Goal: Information Seeking & Learning: Learn about a topic

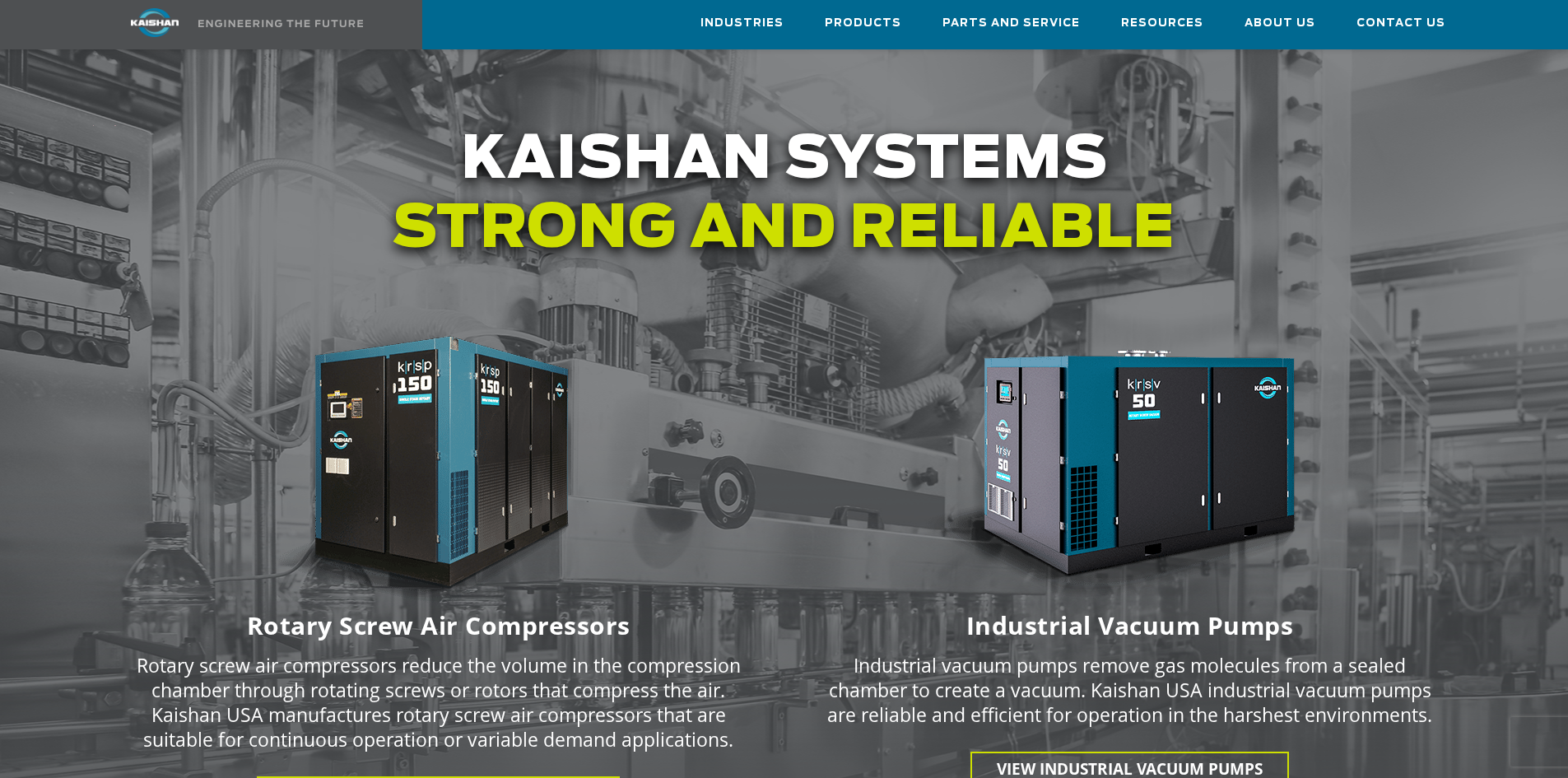
scroll to position [2212, 0]
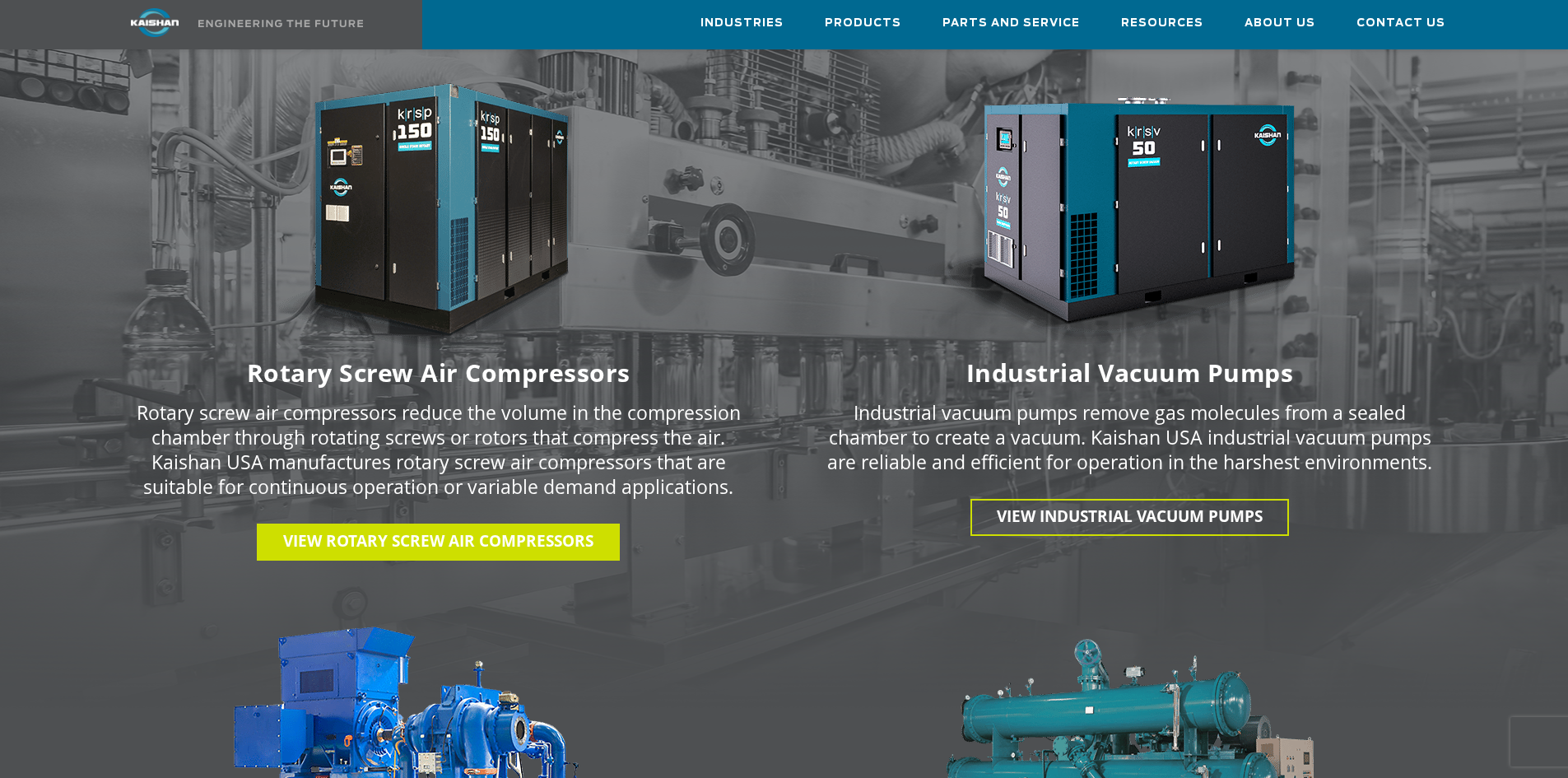
click at [575, 530] on span "View Rotary Screw Air Compressors" at bounding box center [438, 540] width 311 height 22
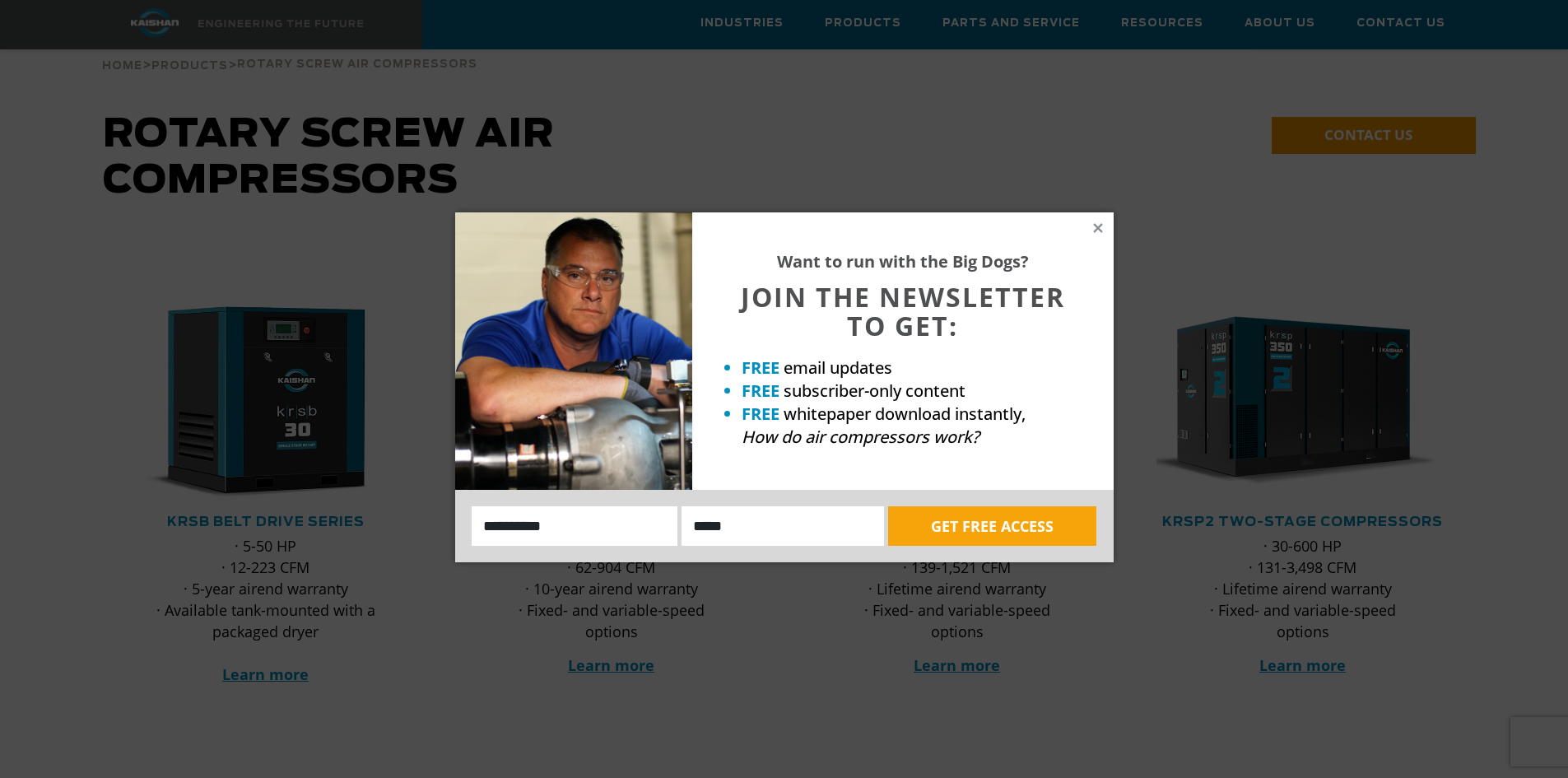
scroll to position [165, 0]
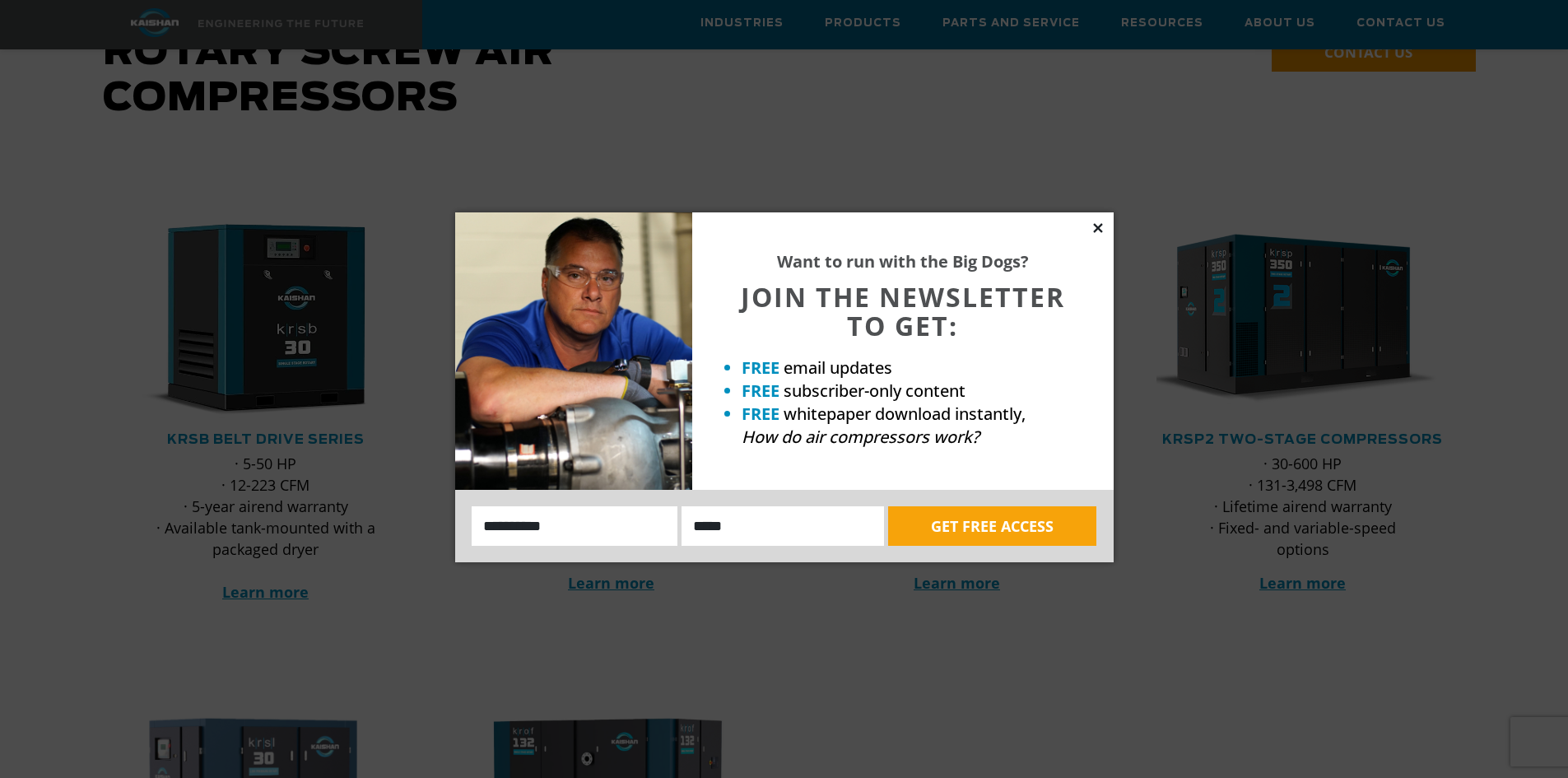
click at [1100, 226] on icon at bounding box center [1098, 228] width 9 height 9
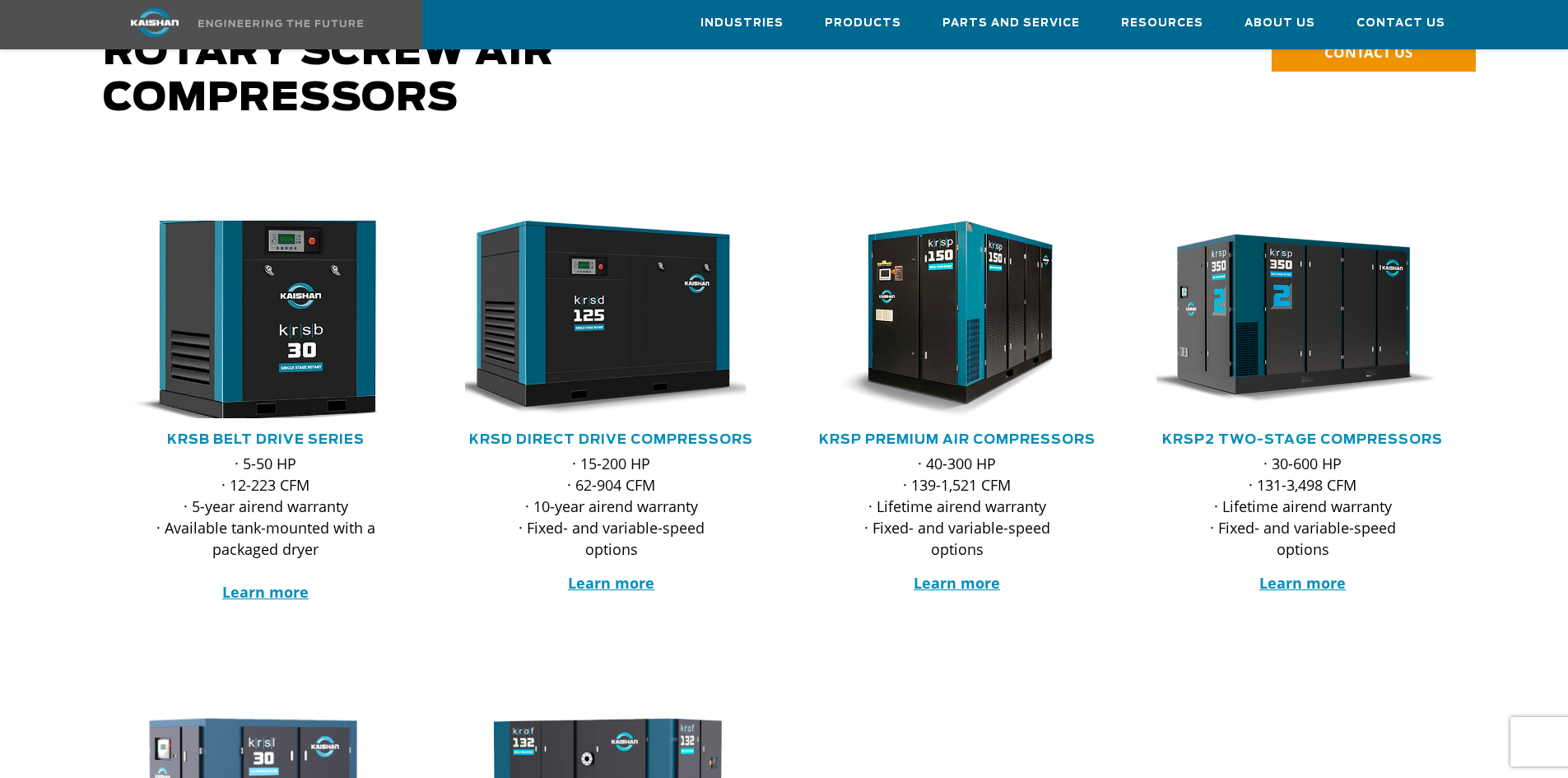
click at [289, 251] on img at bounding box center [254, 319] width 323 height 217
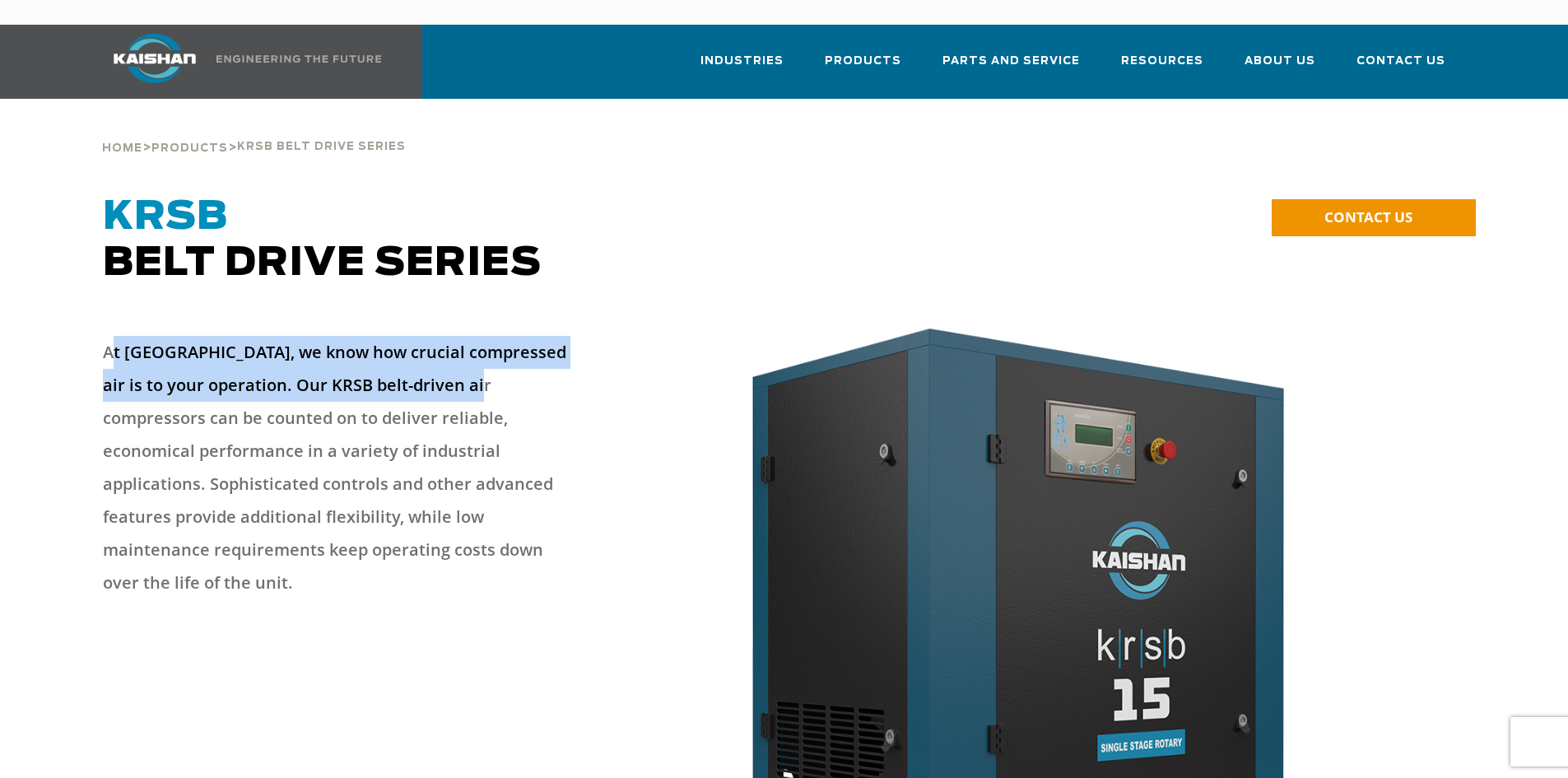
drag, startPoint x: 109, startPoint y: 330, endPoint x: 481, endPoint y: 365, distance: 373.6
click at [479, 363] on p "At Kaishan, we know how crucial compressed air is to your operation. Our KRSB b…" at bounding box center [341, 467] width 477 height 263
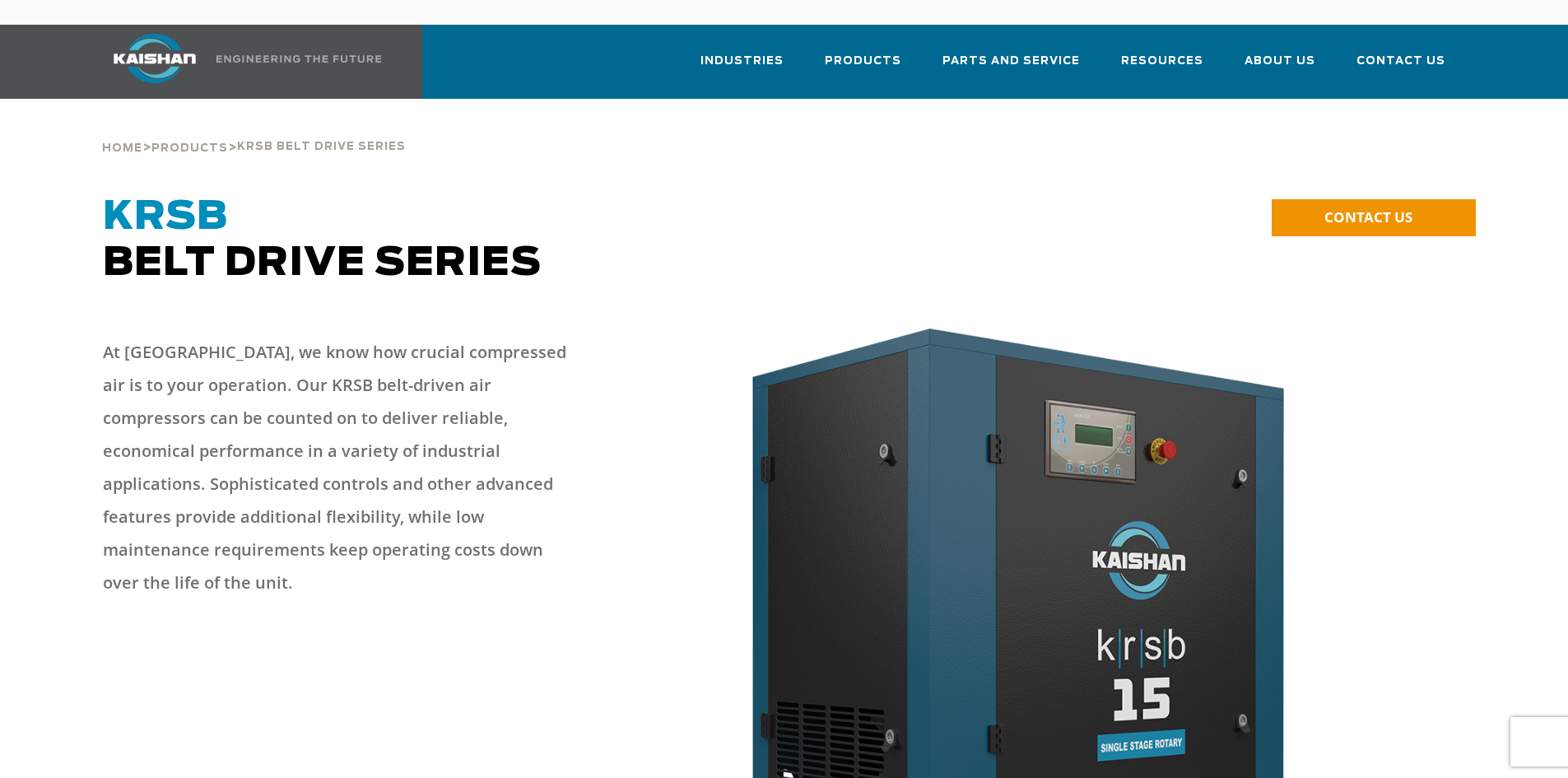
click at [359, 520] on p "At Kaishan, we know how crucial compressed air is to your operation. Our KRSB b…" at bounding box center [341, 467] width 477 height 263
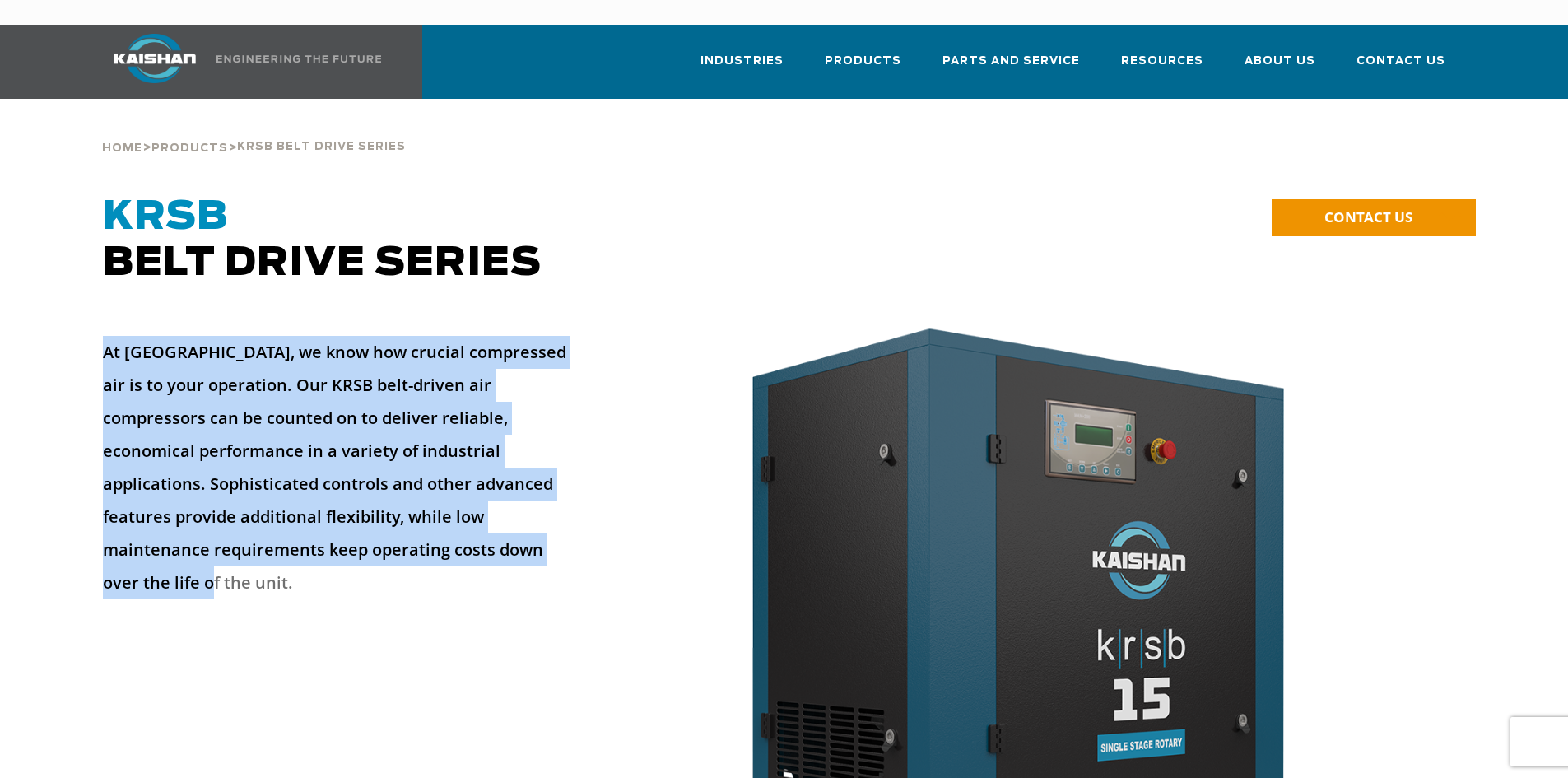
drag, startPoint x: 281, startPoint y: 526, endPoint x: 95, endPoint y: 331, distance: 269.5
click at [95, 331] on div "At Kaishan, we know how crucial compressed air is to your operation. Our KRSB b…" at bounding box center [369, 469] width 553 height 300
click at [126, 319] on div "At Kaishan, we know how crucial compressed air is to your operation. Our KRSB b…" at bounding box center [369, 469] width 553 height 300
drag, startPoint x: 116, startPoint y: 323, endPoint x: 425, endPoint y: 540, distance: 377.6
click at [428, 533] on p "At Kaishan, we know how crucial compressed air is to your operation. Our KRSB b…" at bounding box center [341, 467] width 477 height 263
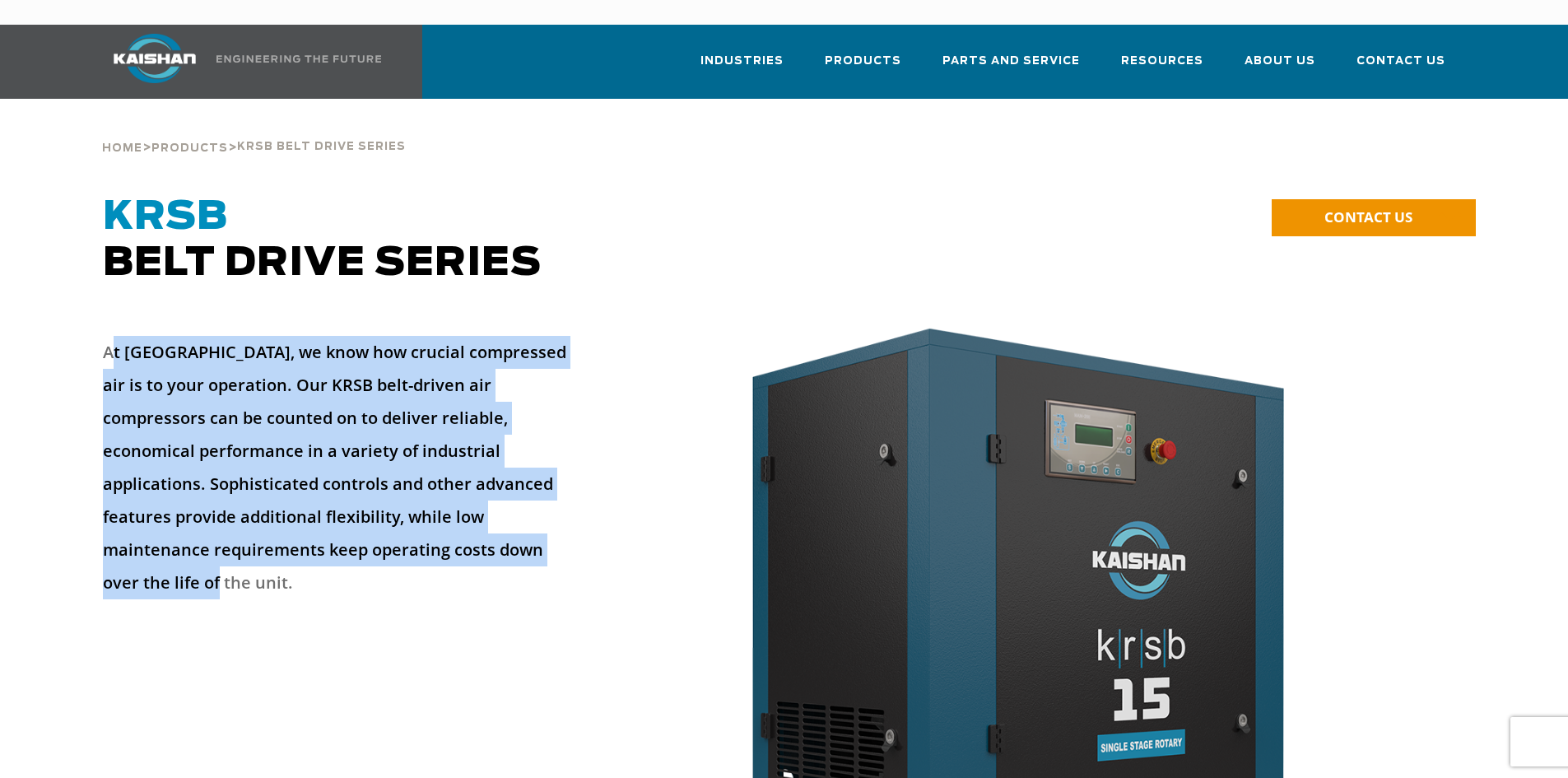
click at [419, 552] on div "At Kaishan, we know how crucial compressed air is to your operation. Our KRSB b…" at bounding box center [341, 474] width 477 height 276
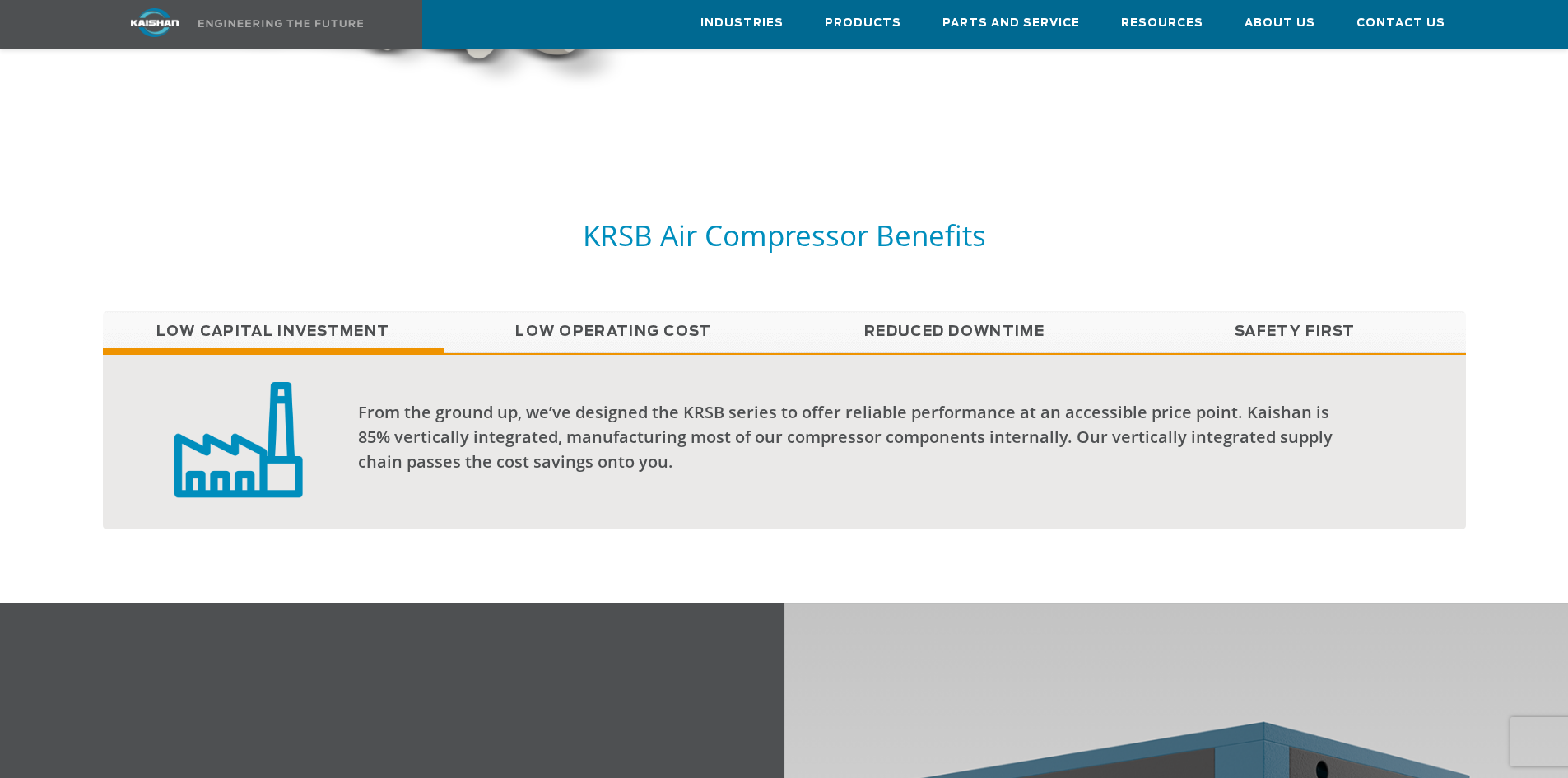
scroll to position [1399, 0]
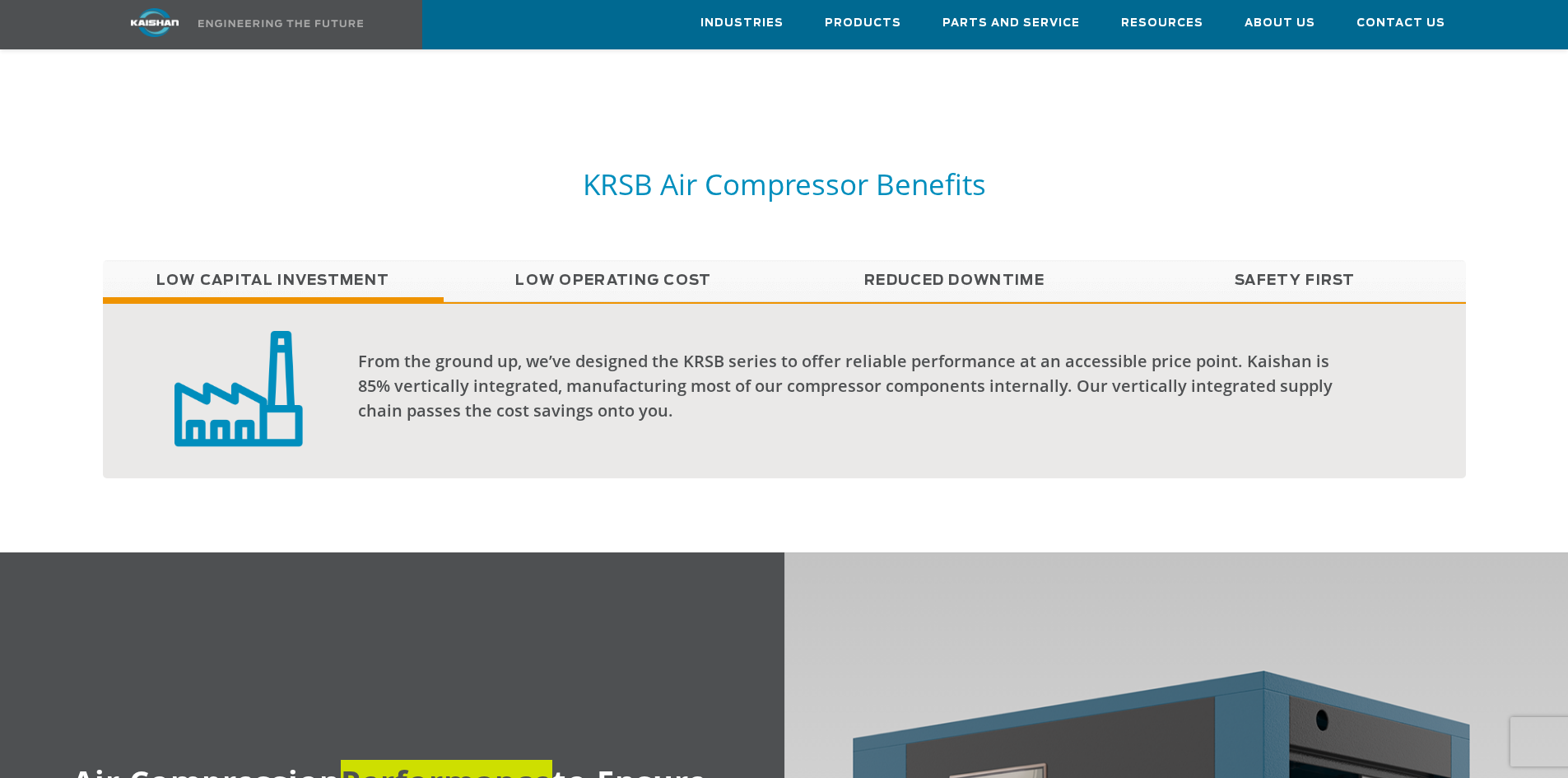
drag, startPoint x: 573, startPoint y: 249, endPoint x: 584, endPoint y: 250, distance: 11.0
click at [573, 260] on link "Low Operating Cost" at bounding box center [614, 280] width 341 height 41
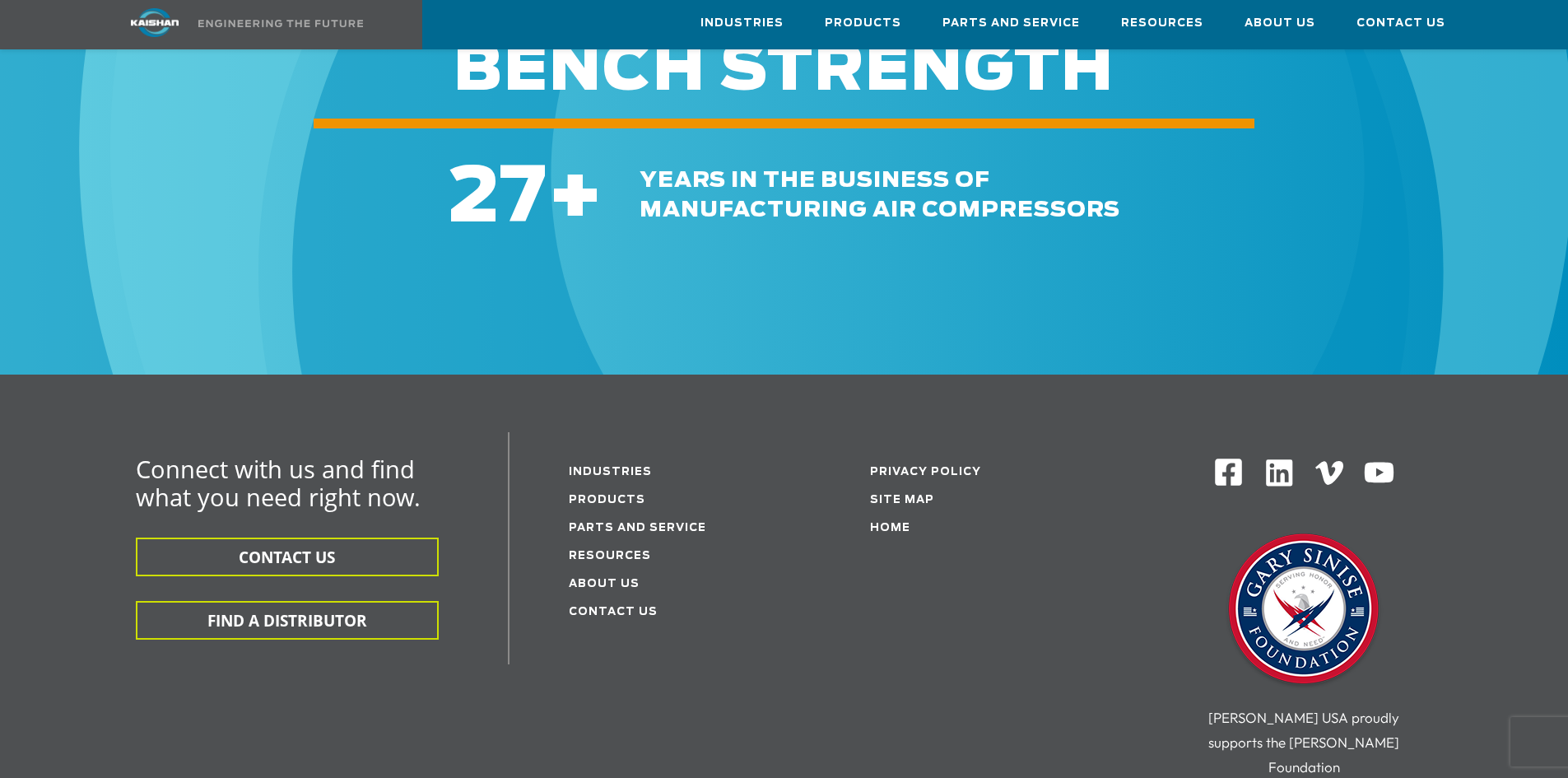
scroll to position [5142, 0]
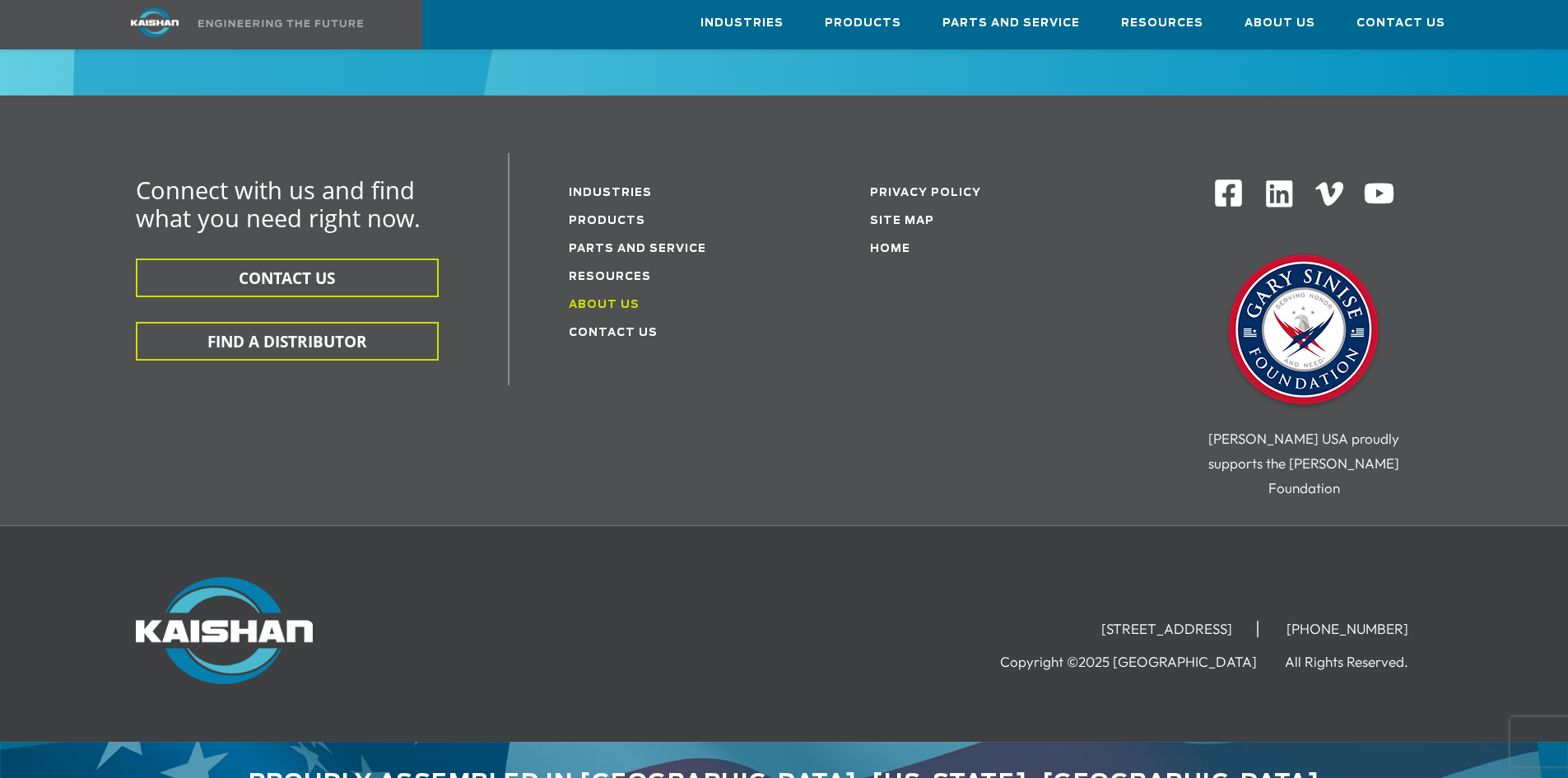
click at [620, 299] on link "About Us" at bounding box center [604, 304] width 71 height 10
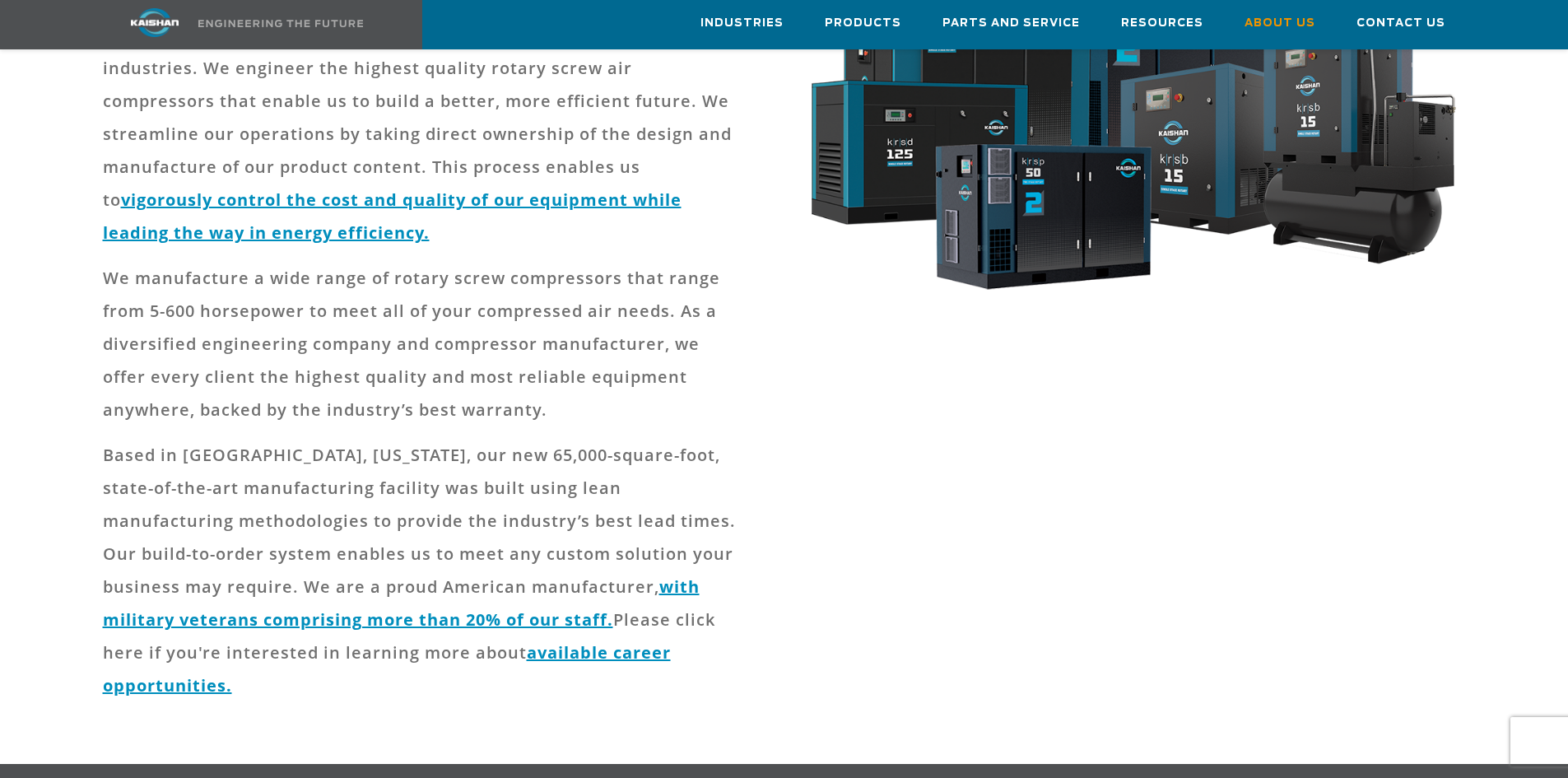
scroll to position [411, 0]
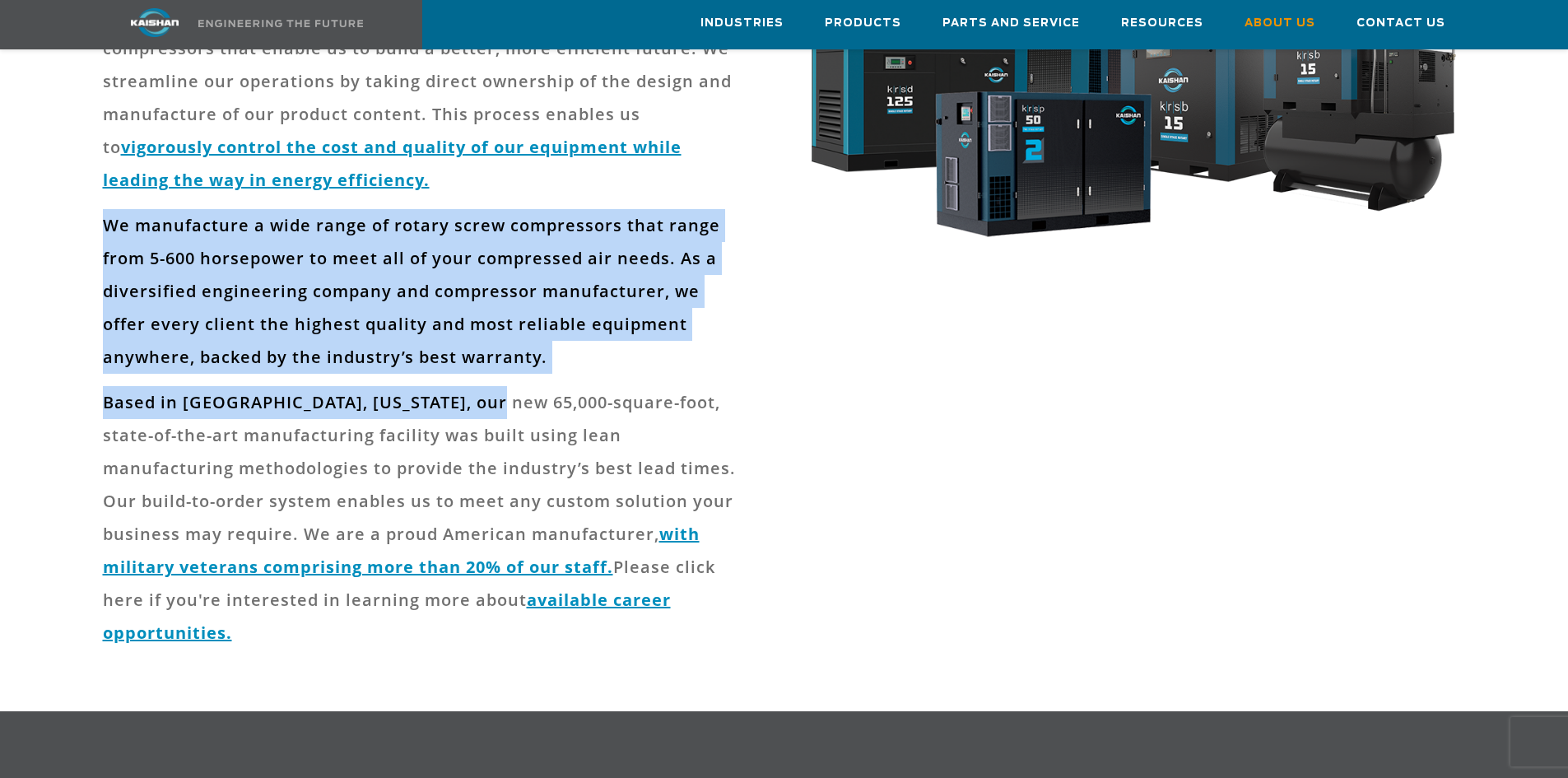
drag, startPoint x: 102, startPoint y: 192, endPoint x: 489, endPoint y: 387, distance: 433.4
click at [489, 386] on div "Kaishan Compressor USA is a diversified industrial equipment manufacturer cente…" at bounding box center [422, 281] width 639 height 761
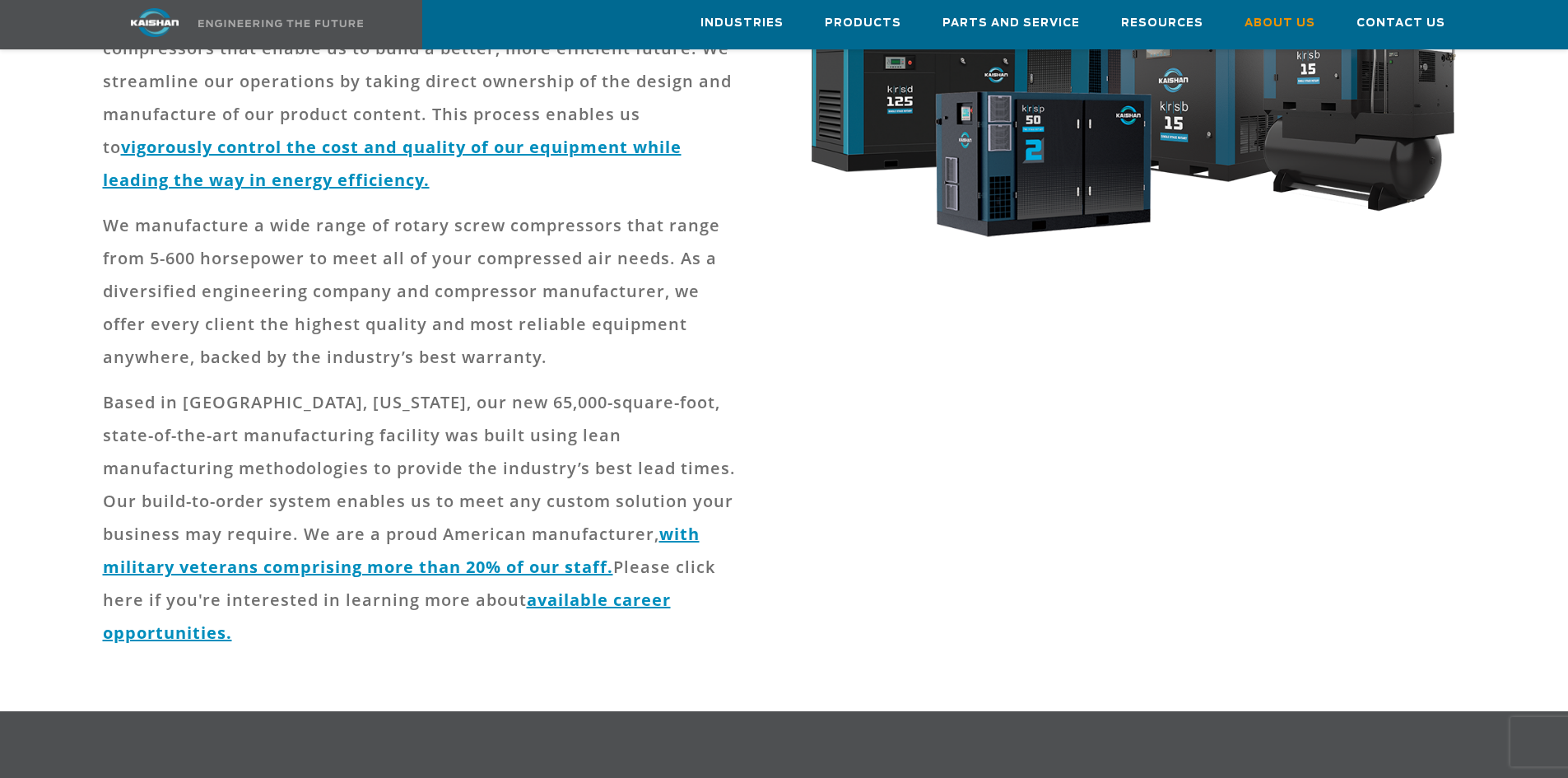
click at [573, 398] on p "Based in Loxley, Alabama, our new 65,000-square-foot, state-of-the-art manufact…" at bounding box center [422, 517] width 639 height 263
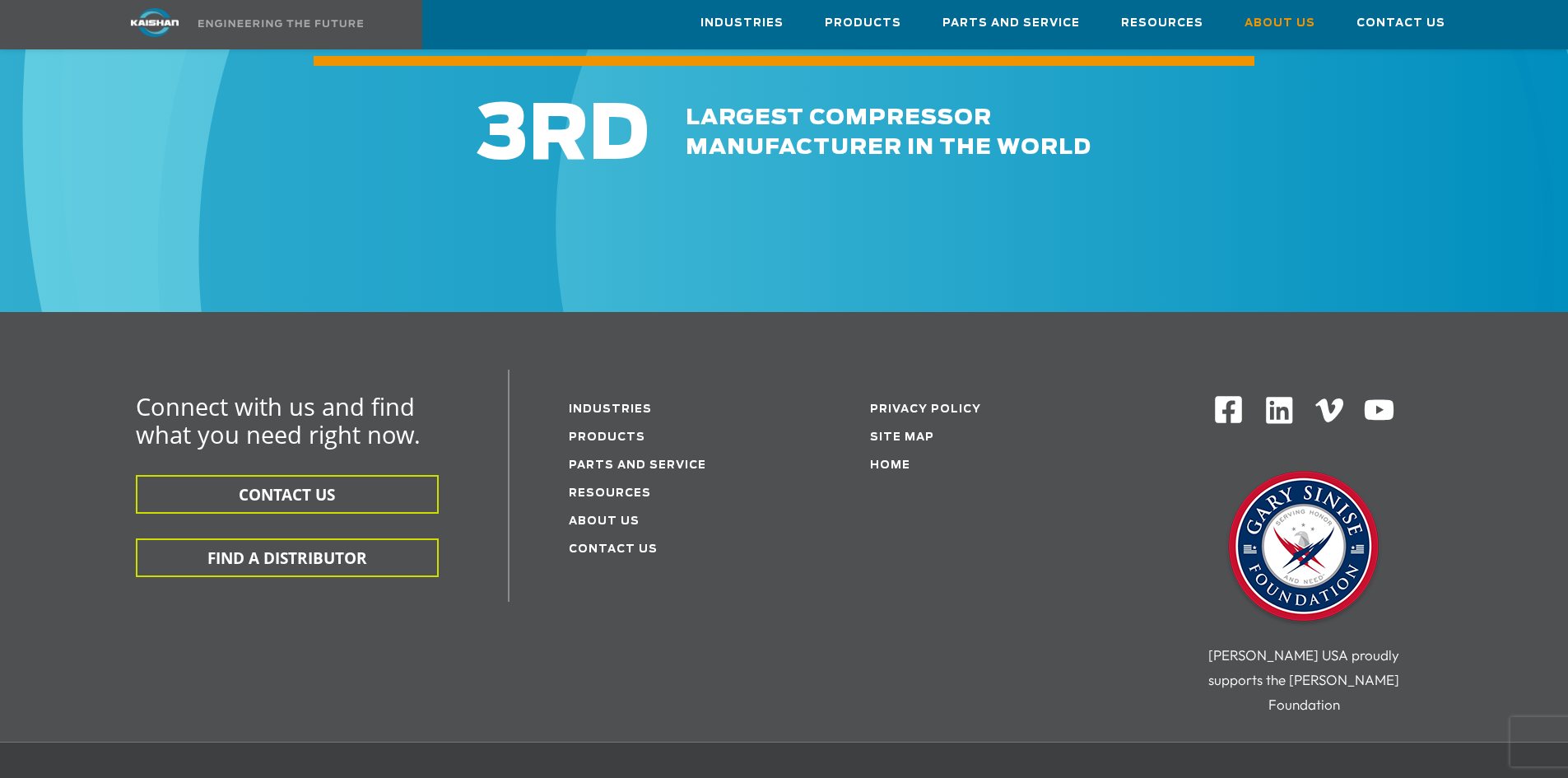
scroll to position [5948, 0]
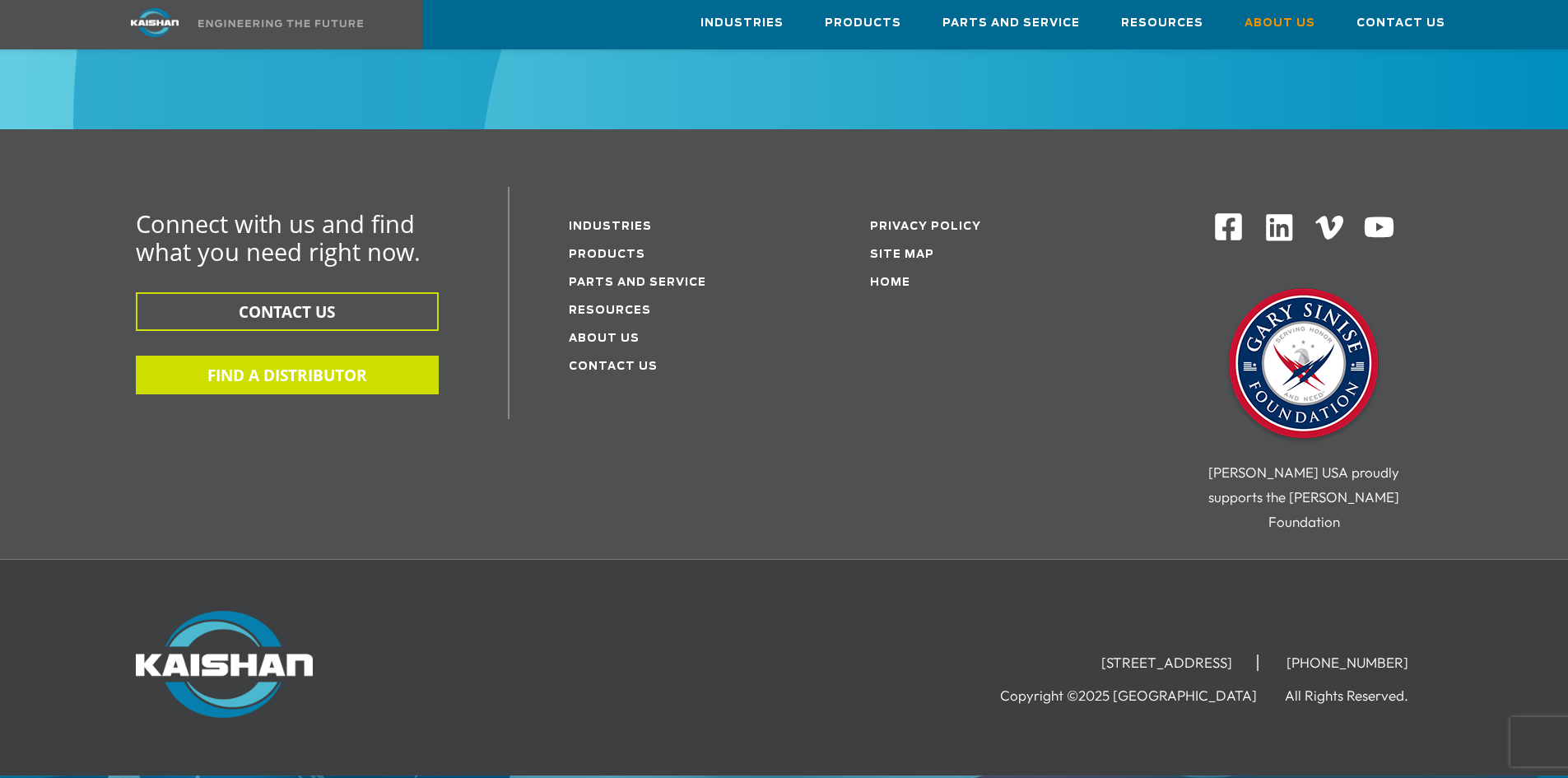
click at [345, 355] on button "FIND A DISTRIBUTOR" at bounding box center [287, 374] width 303 height 39
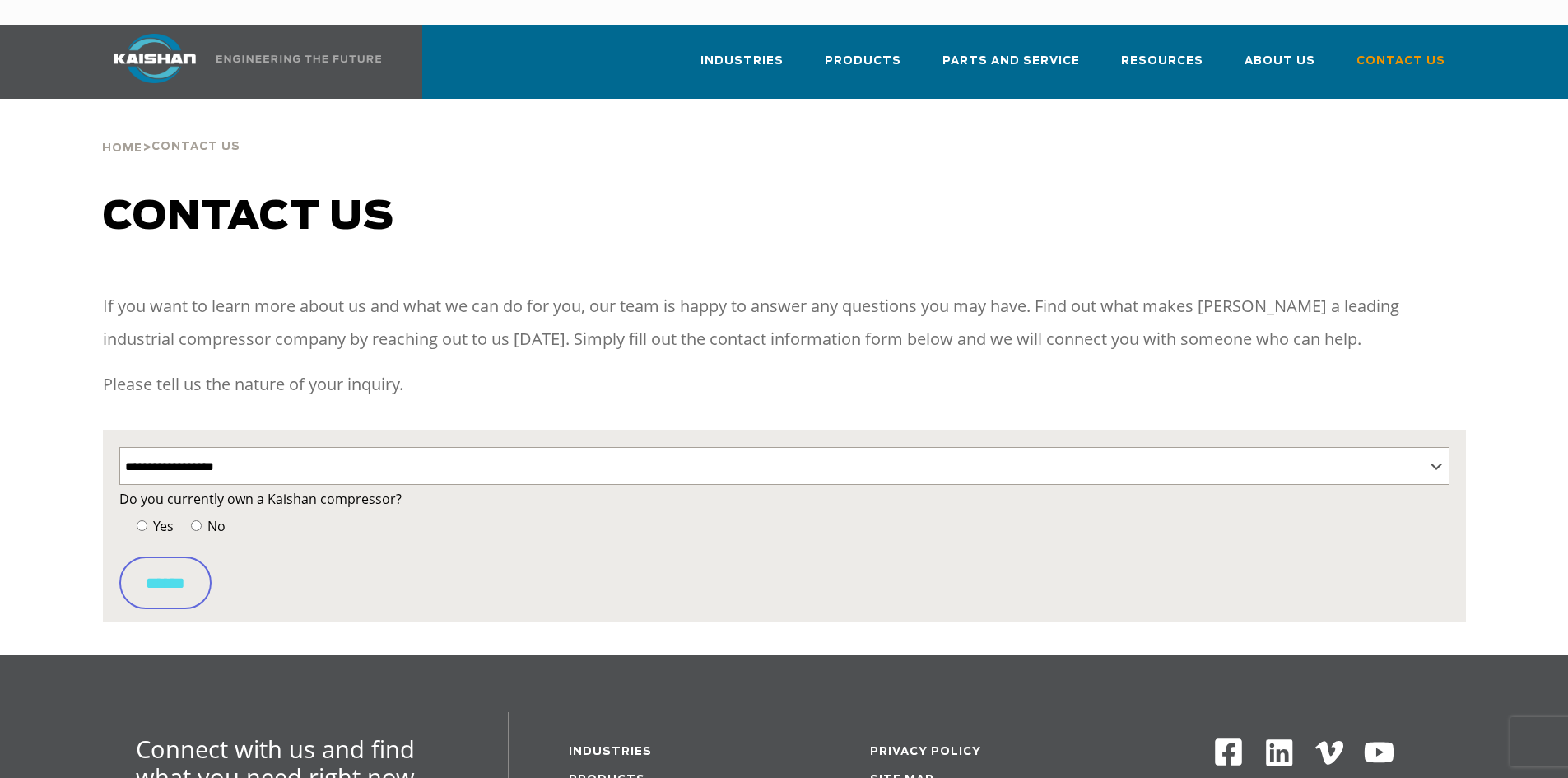
select select "**********"
click at [279, 453] on select "**********" at bounding box center [784, 466] width 1331 height 38
click at [198, 514] on label "No" at bounding box center [206, 525] width 39 height 23
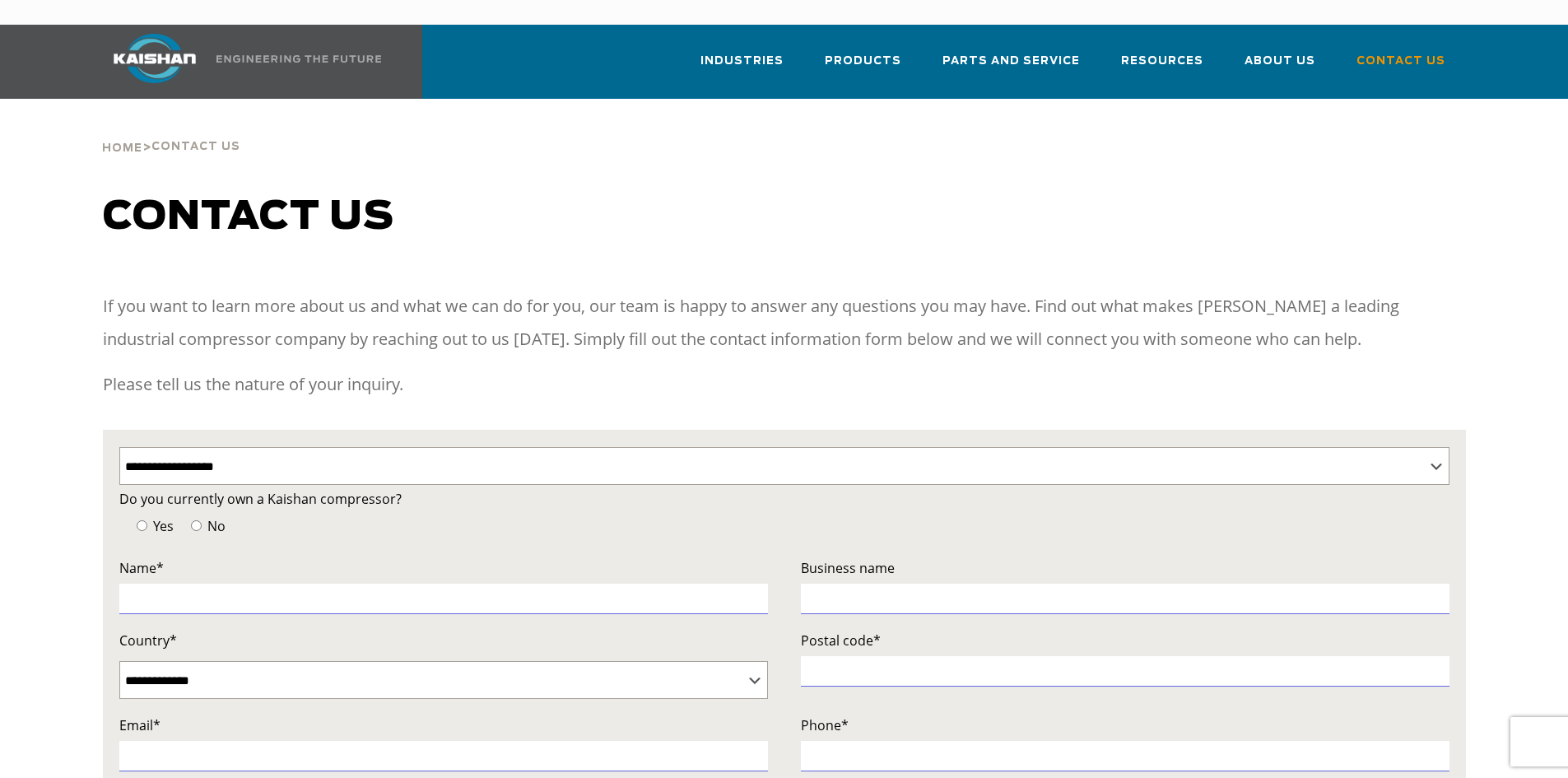
click at [144, 41] on img at bounding box center [154, 58] width 123 height 49
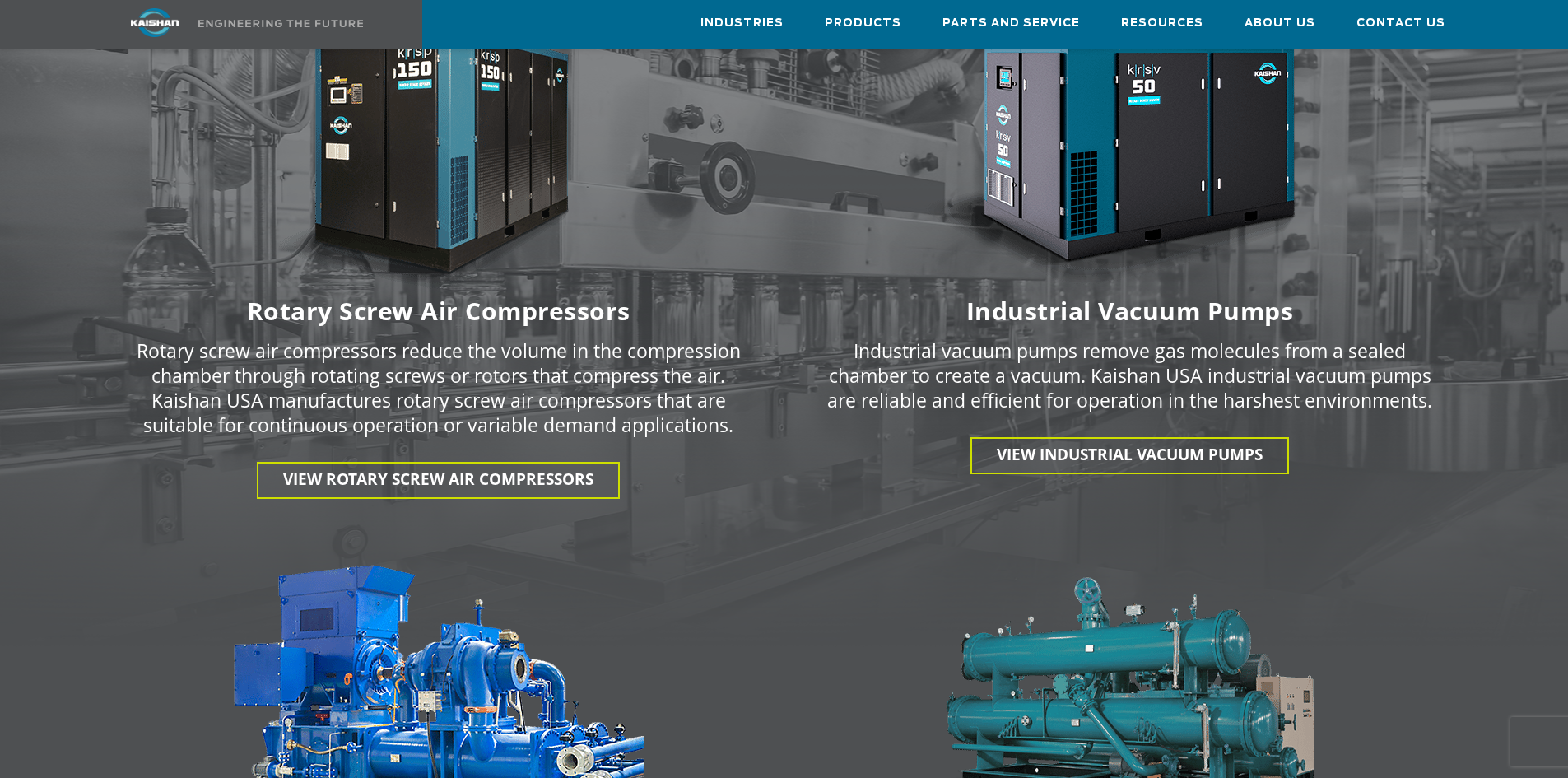
scroll to position [2304, 0]
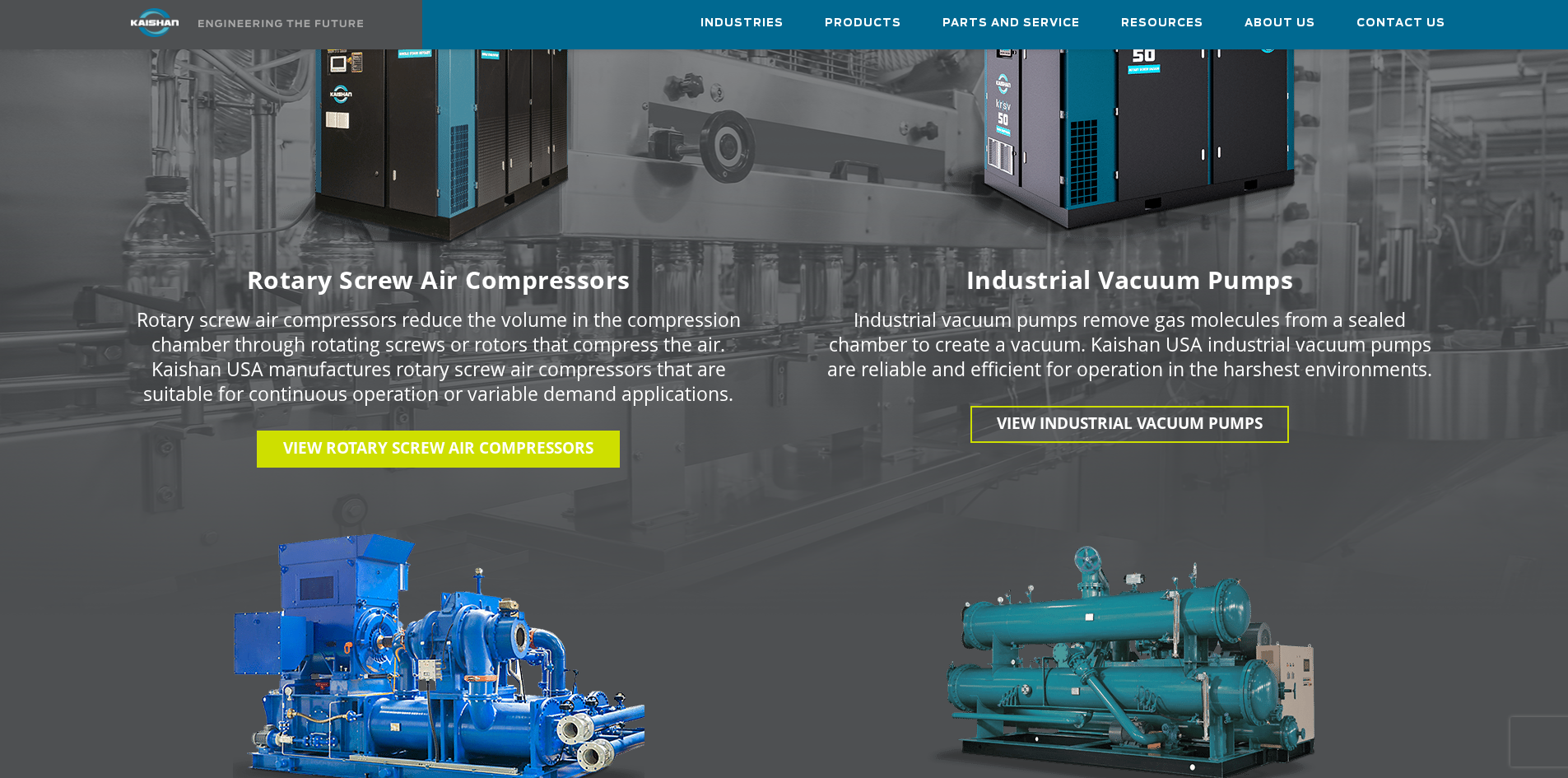
click at [499, 437] on span "View Rotary Screw Air Compressors" at bounding box center [438, 448] width 311 height 22
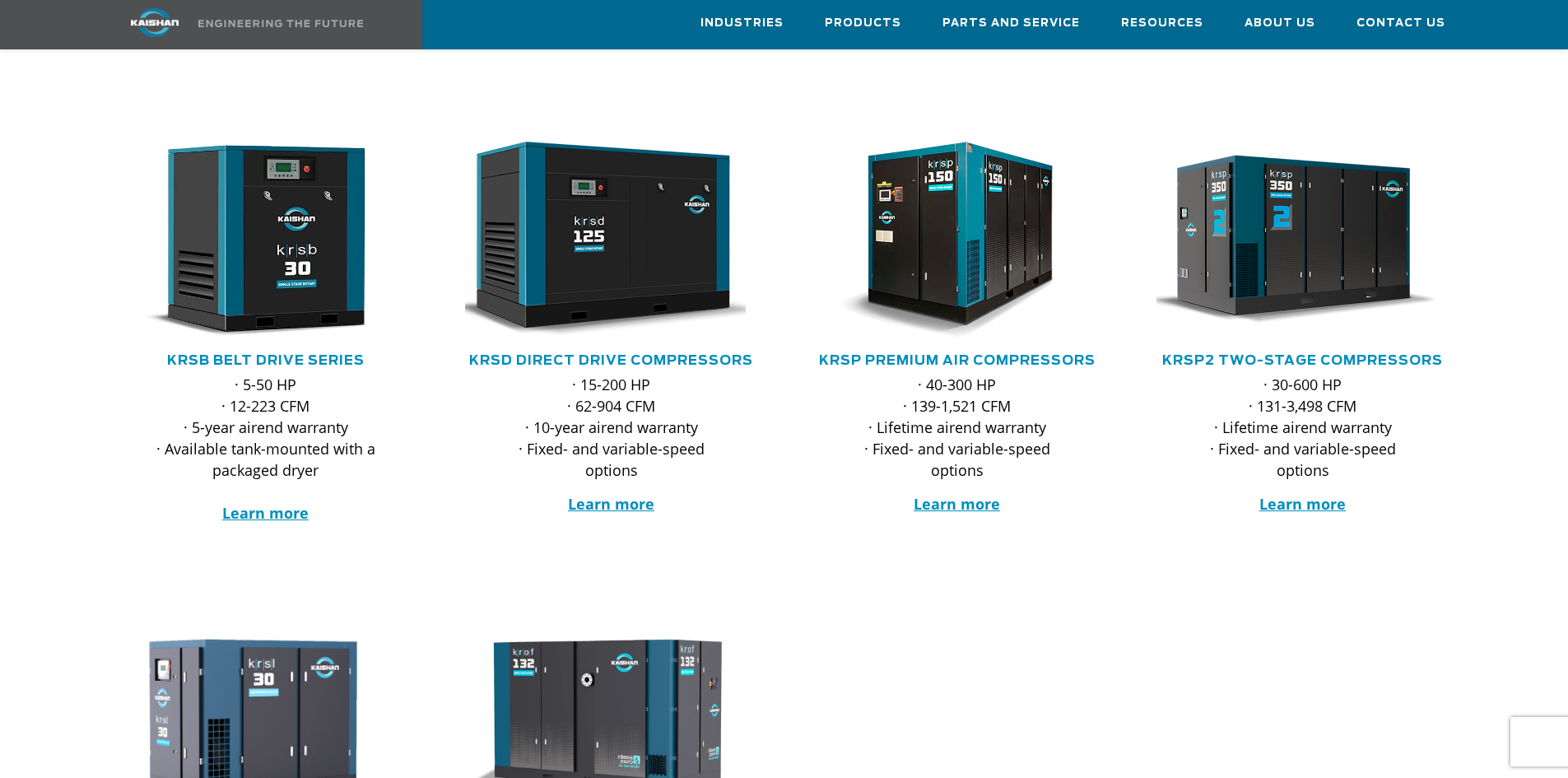
scroll to position [165, 0]
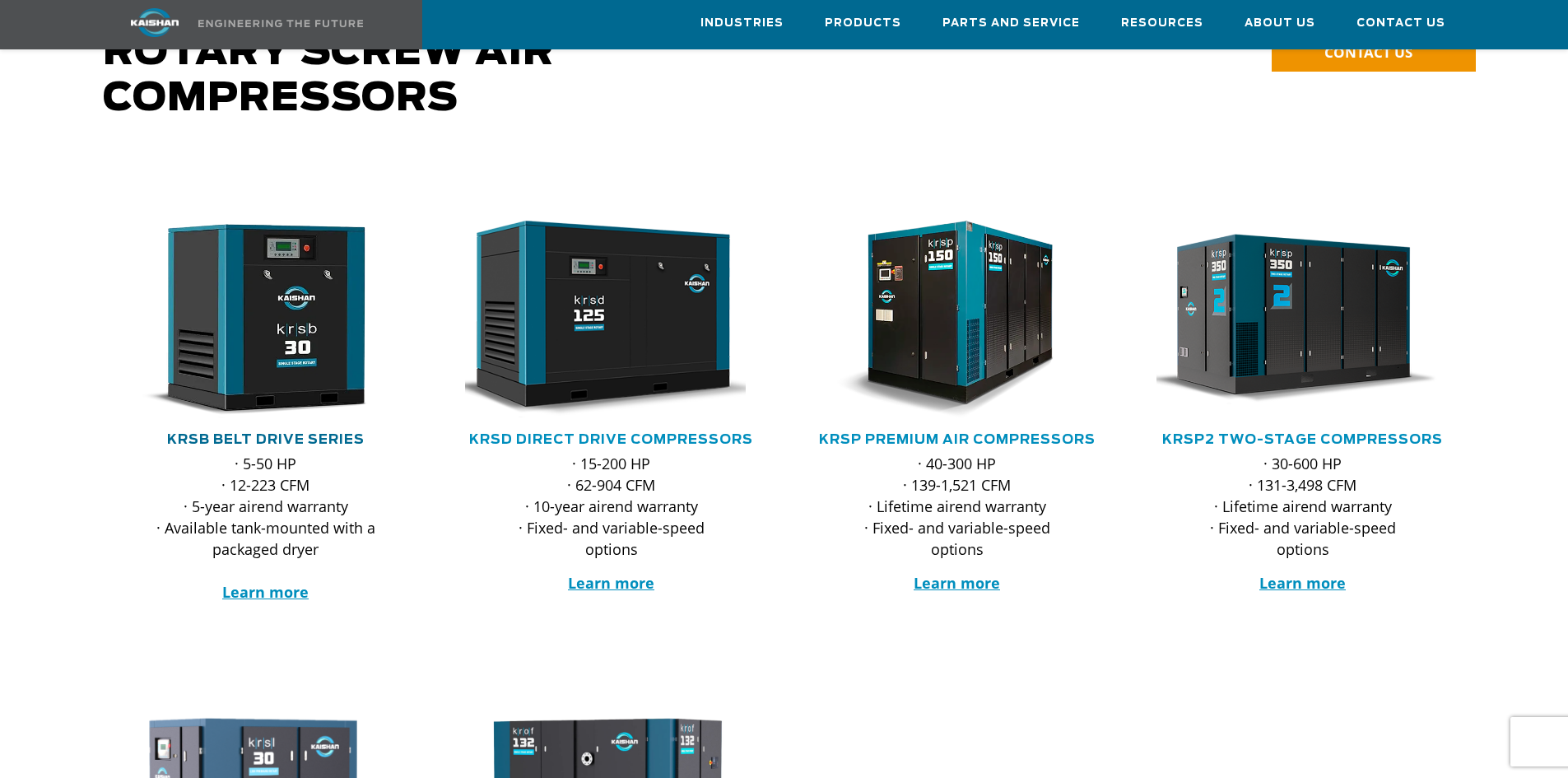
click at [272, 433] on link "KRSB Belt Drive Series" at bounding box center [266, 439] width 198 height 13
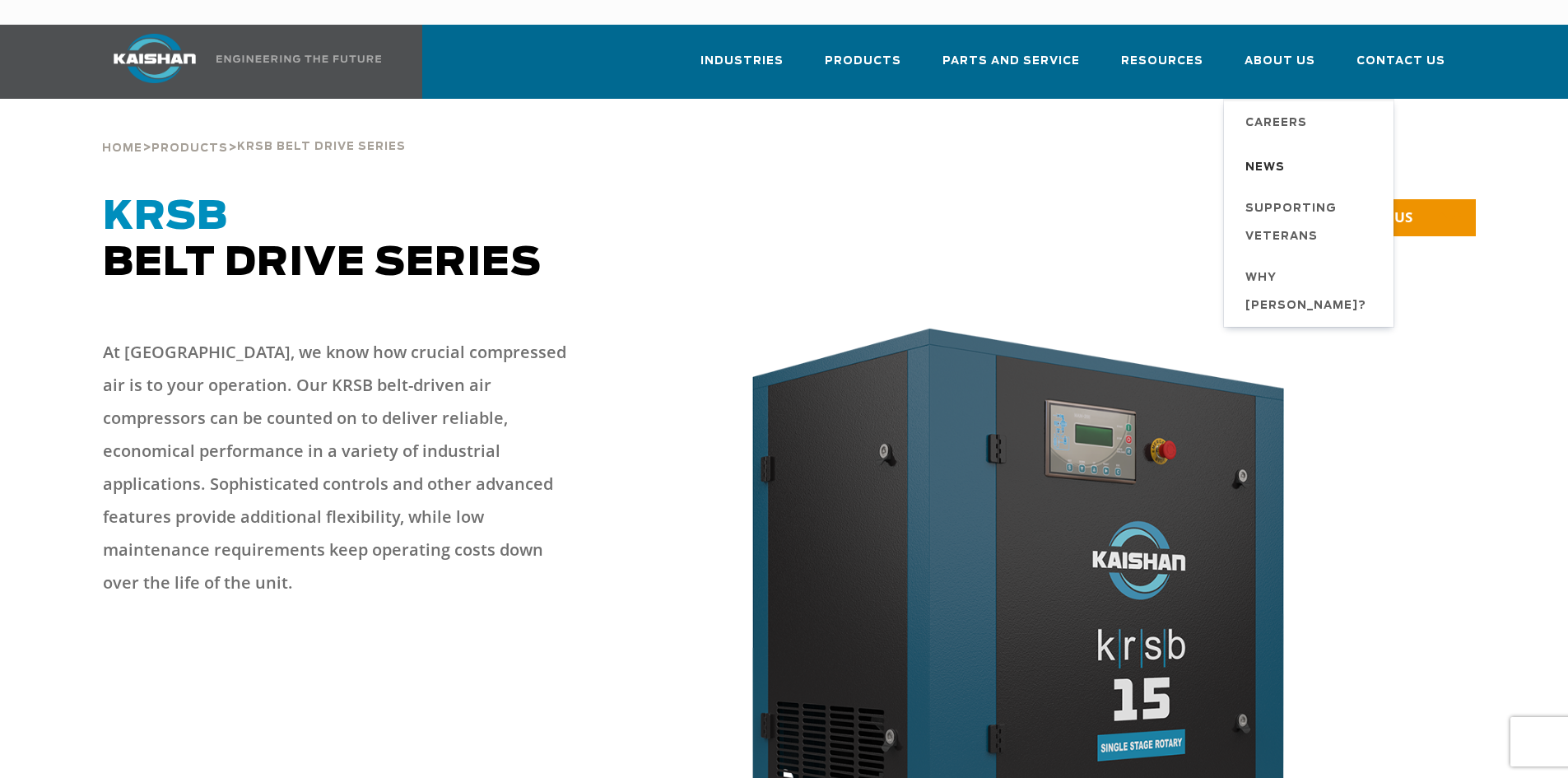
click at [1282, 154] on span "News" at bounding box center [1265, 167] width 40 height 28
